Goal: Navigation & Orientation: Find specific page/section

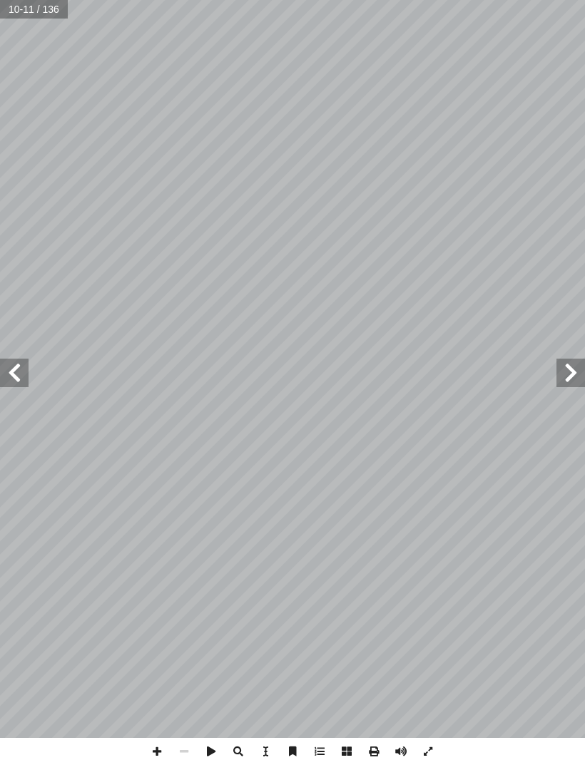
click at [19, 377] on span at bounding box center [14, 373] width 29 height 29
click at [4, 359] on span at bounding box center [14, 373] width 29 height 29
click at [18, 376] on span at bounding box center [14, 373] width 29 height 29
click at [20, 372] on span at bounding box center [14, 373] width 29 height 29
click at [16, 377] on span at bounding box center [14, 373] width 29 height 29
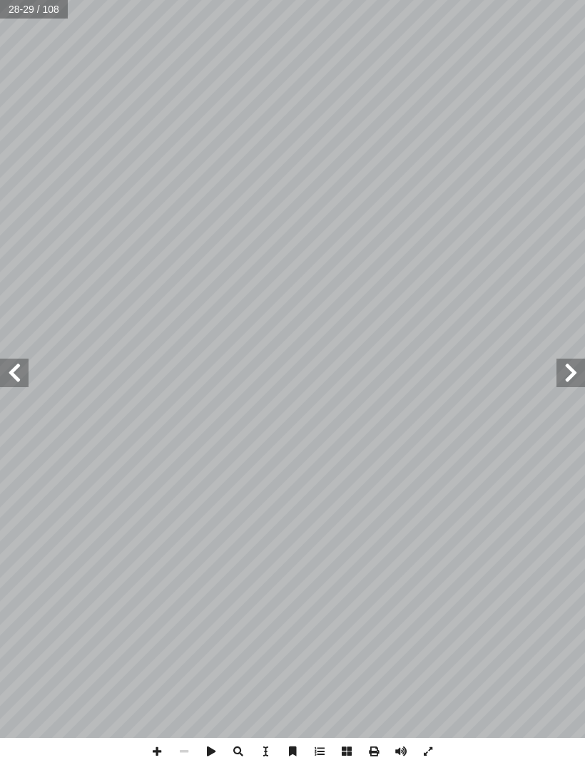
click at [9, 372] on span at bounding box center [14, 373] width 29 height 29
click at [14, 369] on span at bounding box center [14, 373] width 29 height 29
click at [568, 383] on span at bounding box center [570, 373] width 29 height 29
click at [558, 362] on span at bounding box center [570, 373] width 29 height 29
